Goal: Task Accomplishment & Management: Use online tool/utility

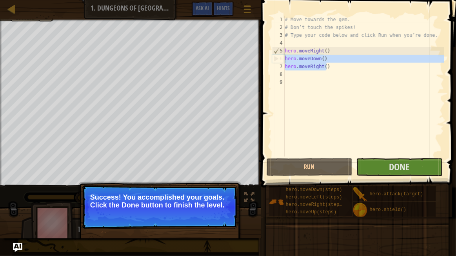
drag, startPoint x: 330, startPoint y: 69, endPoint x: 285, endPoint y: 59, distance: 45.8
click at [285, 59] on div "# Move towards the gem. # Don’t touch the spikes! # Type your code below and cl…" at bounding box center [363, 94] width 161 height 157
click at [333, 66] on div "# Move towards the gem. # Don’t touch the spikes! # Type your code below and cl…" at bounding box center [363, 86] width 161 height 141
type textarea "hero.moveRight()"
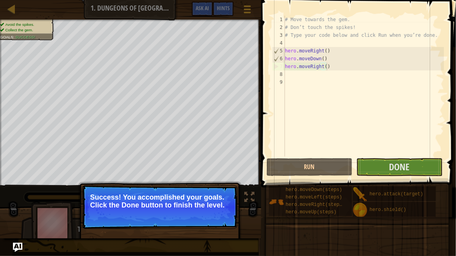
click at [168, 211] on p "Success! You accomplished your goals. Click the Done button to finish the level." at bounding box center [160, 207] width 156 height 44
click at [328, 67] on div "# Move towards the gem. # Don’t touch the spikes! # Type your code below and cl…" at bounding box center [363, 94] width 161 height 157
click at [324, 170] on button "Run" at bounding box center [310, 167] width 86 height 18
drag, startPoint x: 299, startPoint y: 51, endPoint x: 320, endPoint y: 50, distance: 21.2
click at [320, 50] on div "# Move towards the gem. # Don’t touch the spikes! # Type your code below and cl…" at bounding box center [363, 94] width 161 height 157
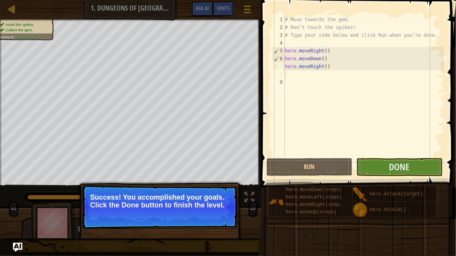
click at [317, 78] on div "# Move towards the gem. # Don’t touch the spikes! # Type your code below and cl…" at bounding box center [363, 94] width 161 height 157
click at [334, 66] on div "# Move towards the gem. # Don’t touch the spikes! # Type your code below and cl…" at bounding box center [363, 94] width 161 height 157
type textarea "hero.moveRight()"
click at [174, 201] on p "Success! You accomplished your goals. Click the Done button to finish the level." at bounding box center [159, 202] width 139 height 16
click at [372, 163] on button "Done" at bounding box center [399, 167] width 86 height 18
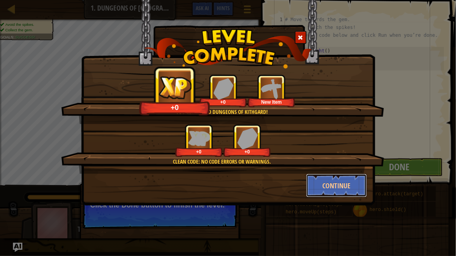
click at [337, 187] on button "Continue" at bounding box center [336, 186] width 61 height 24
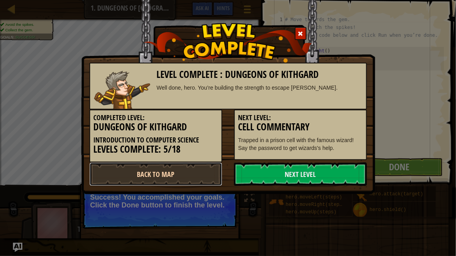
click at [166, 173] on link "Back to Map" at bounding box center [155, 175] width 133 height 24
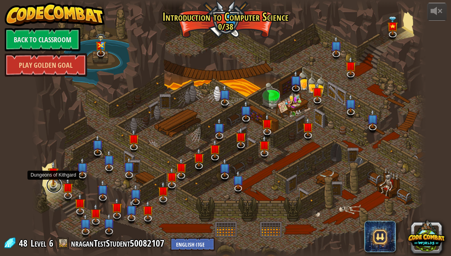
click at [51, 185] on link at bounding box center [54, 186] width 16 height 16
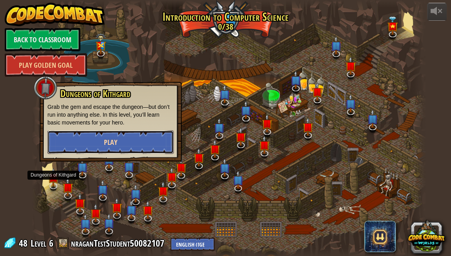
click at [102, 141] on button "Play" at bounding box center [110, 143] width 126 height 24
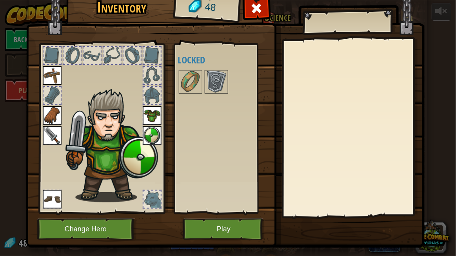
click at [255, 6] on span at bounding box center [257, 8] width 13 height 13
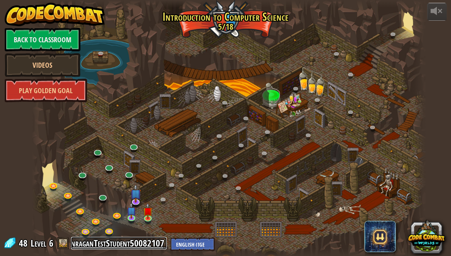
click at [93, 248] on link "nraganTestStudent50082107" at bounding box center [119, 243] width 96 height 13
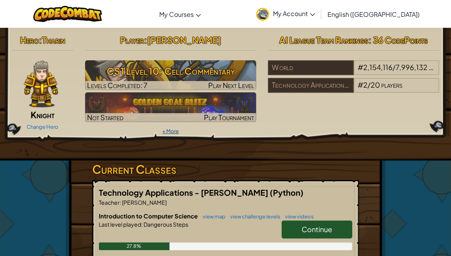
click at [173, 129] on link "+ More" at bounding box center [170, 131] width 16 height 6
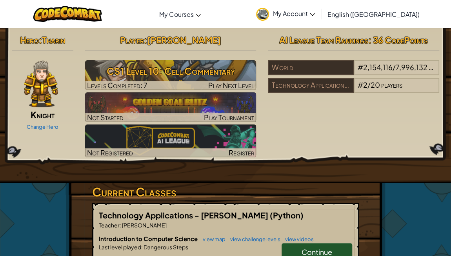
click at [315, 13] on span "My Account" at bounding box center [294, 13] width 42 height 8
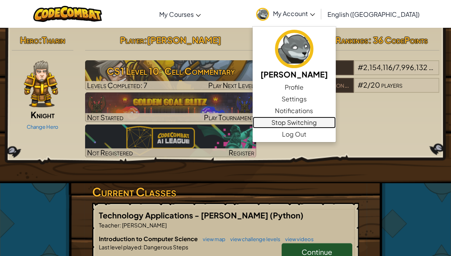
click at [336, 124] on link "Stop Switching" at bounding box center [294, 123] width 83 height 12
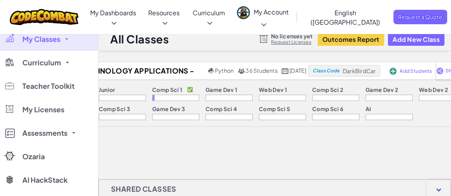
click at [289, 13] on span "My Account" at bounding box center [271, 18] width 35 height 20
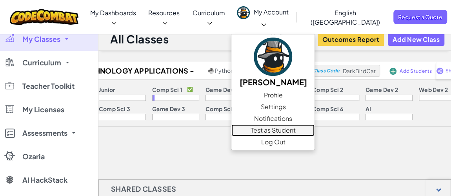
click at [314, 125] on link "Test as Student" at bounding box center [272, 131] width 83 height 12
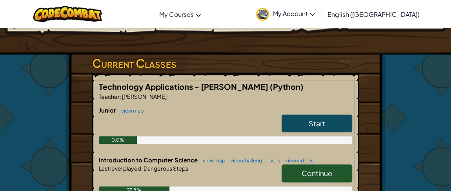
scroll to position [142, 0]
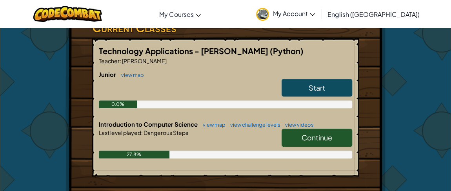
click at [313, 81] on link "Start" at bounding box center [317, 88] width 71 height 18
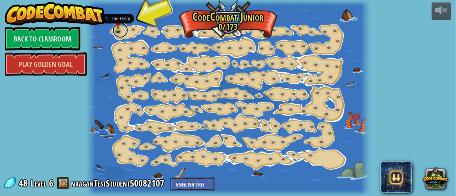
click at [120, 30] on link at bounding box center [121, 30] width 16 height 16
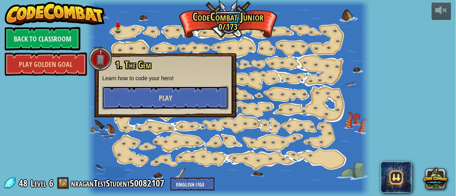
click at [174, 99] on button "Play" at bounding box center [165, 98] width 126 height 24
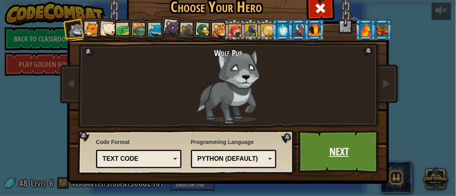
click at [337, 152] on link "Next" at bounding box center [339, 152] width 82 height 43
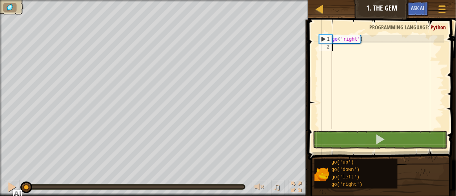
type textarea "go"
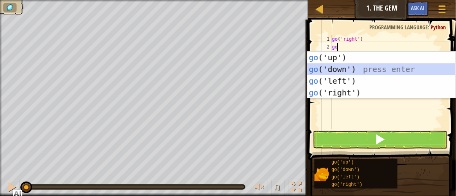
click at [356, 70] on div "go ('up') press enter go ('down') press enter go ('left') press enter go ('righ…" at bounding box center [381, 87] width 149 height 71
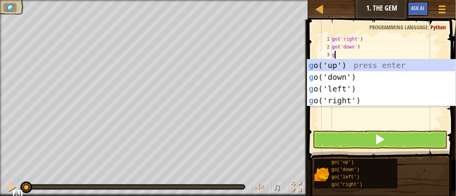
type textarea "go"
click at [370, 101] on div "go ('up') press enter go ('down') press enter go ('left') press enter go ('righ…" at bounding box center [381, 95] width 149 height 71
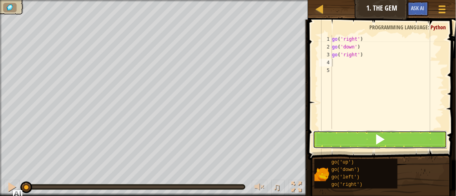
click at [382, 138] on span at bounding box center [380, 139] width 11 height 11
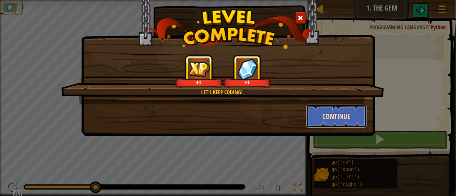
click at [324, 117] on button "Continue" at bounding box center [336, 117] width 61 height 24
